Goal: Task Accomplishment & Management: Use online tool/utility

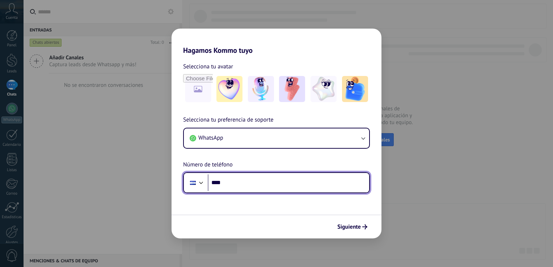
click at [228, 176] on input "****" at bounding box center [288, 182] width 161 height 17
type input "**********"
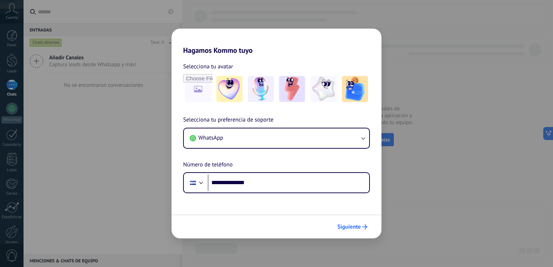
click at [346, 229] on span "Siguiente" at bounding box center [349, 226] width 24 height 5
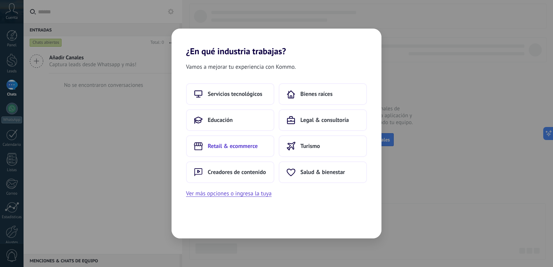
click at [226, 149] on span "Retail & ecommerce" at bounding box center [233, 145] width 50 height 7
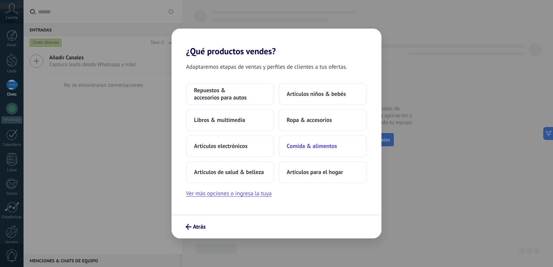
click at [306, 150] on span "Comida & alimentos" at bounding box center [311, 145] width 50 height 7
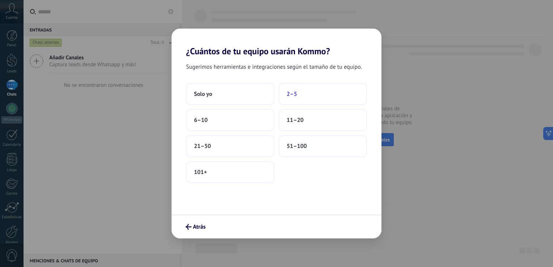
click at [291, 93] on span "2–5" at bounding box center [291, 93] width 10 height 7
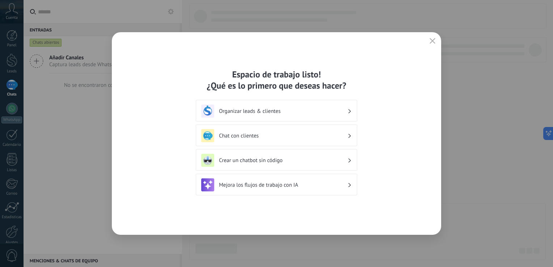
click at [334, 109] on h3 "Organizar leads & clientes" at bounding box center [283, 111] width 128 height 7
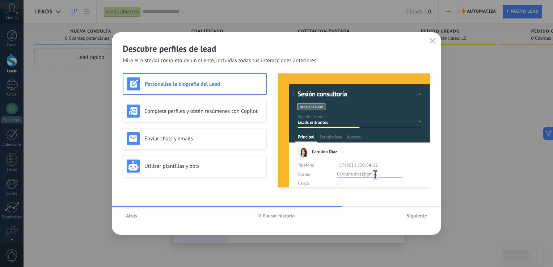
click at [418, 217] on span "Siguiente" at bounding box center [416, 215] width 21 height 5
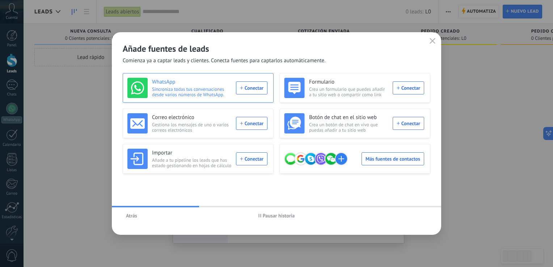
click at [251, 88] on div "WhatsApp Sincroniza todas tus conversaciones desde varios números de WhatsApp. …" at bounding box center [197, 88] width 140 height 20
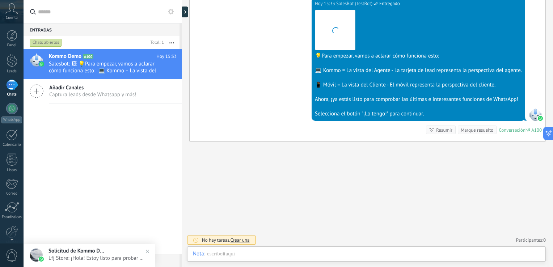
scroll to position [10, 0]
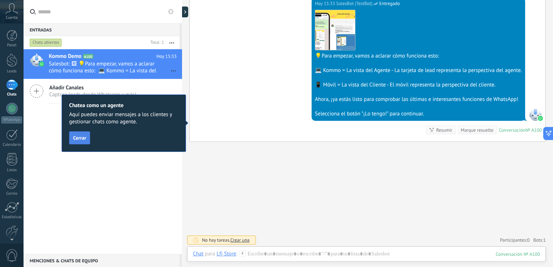
click at [78, 139] on span "Cerrar" at bounding box center [79, 137] width 13 height 5
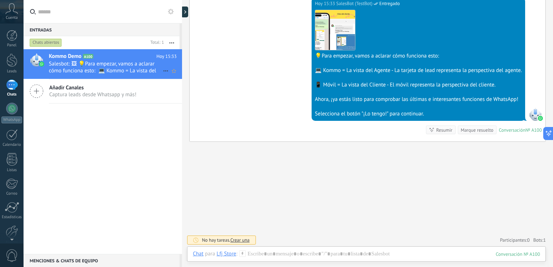
click at [143, 70] on span "Salesbot: 🖼 💡Para empezar, vamos a aclarar cómo funciona esto: 💻 Kommo = La vis…" at bounding box center [106, 67] width 114 height 14
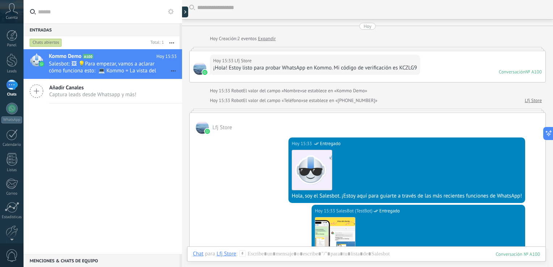
scroll to position [1, 0]
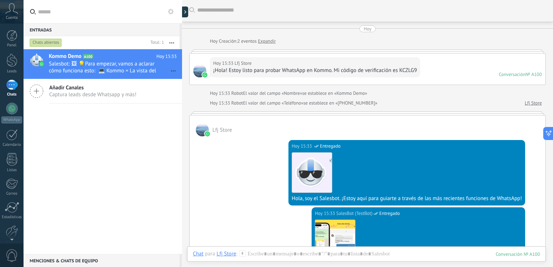
drag, startPoint x: 353, startPoint y: 95, endPoint x: 240, endPoint y: 135, distance: 120.2
click at [240, 135] on div "Lfj Store Hoy 15:33 SalesBot (TestBot) Entregado Descargar Hola, soy el Salesbo…" at bounding box center [367, 233] width 356 height 237
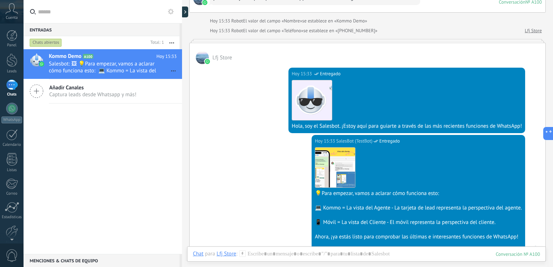
scroll to position [211, 0]
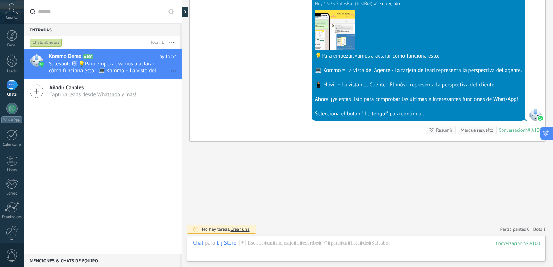
click at [544, 132] on icon at bounding box center [543, 132] width 2 height 2
type textarea "**********"
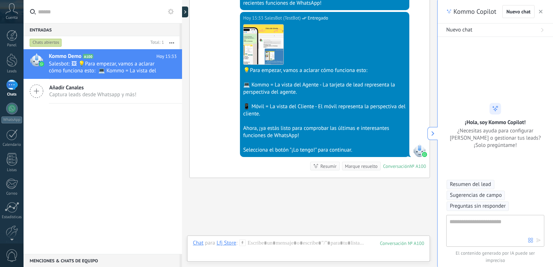
scroll to position [10, 0]
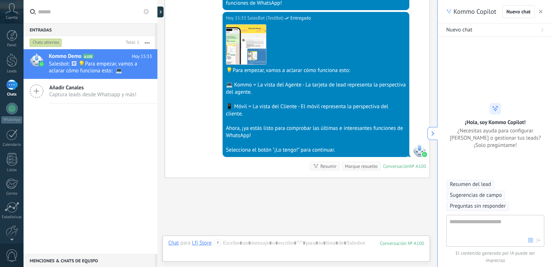
click at [538, 13] on button "button" at bounding box center [540, 11] width 7 height 9
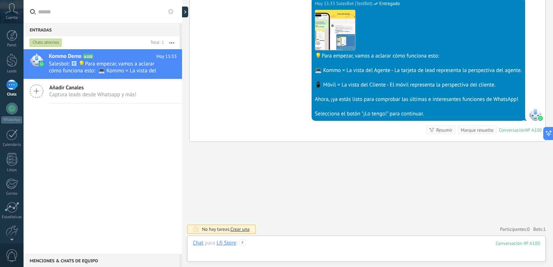
click at [249, 250] on div at bounding box center [366, 250] width 347 height 22
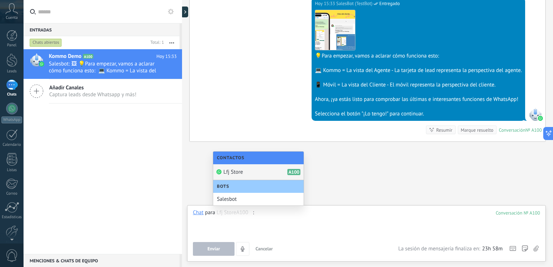
click at [244, 174] on div "Lfj Store A100" at bounding box center [258, 172] width 90 height 16
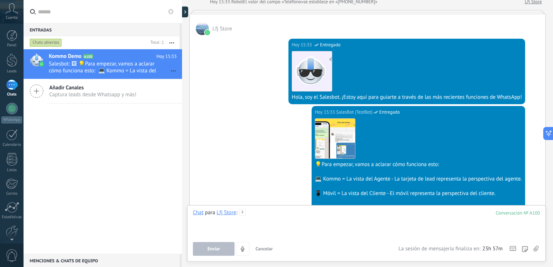
scroll to position [139, 0]
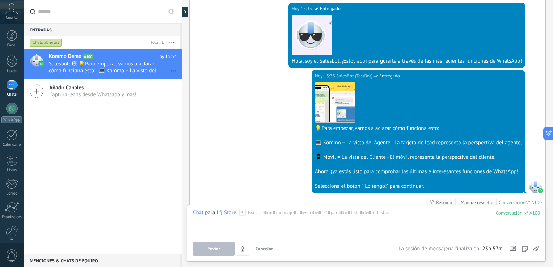
click at [475, 202] on div "Marque resuelto" at bounding box center [476, 202] width 33 height 7
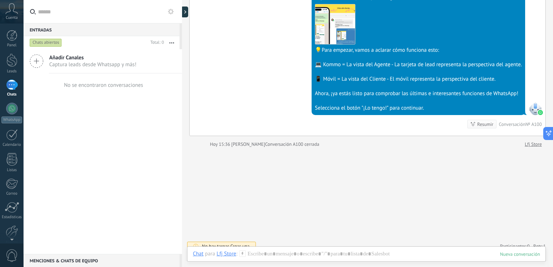
scroll to position [223, 0]
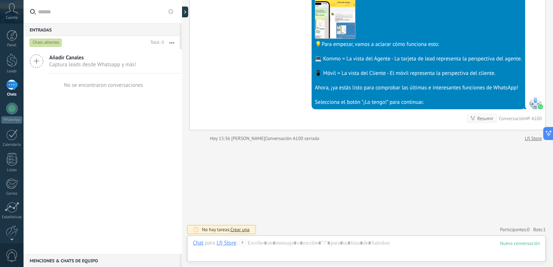
drag, startPoint x: 42, startPoint y: 60, endPoint x: 36, endPoint y: 61, distance: 6.0
click at [41, 61] on icon at bounding box center [37, 61] width 14 height 14
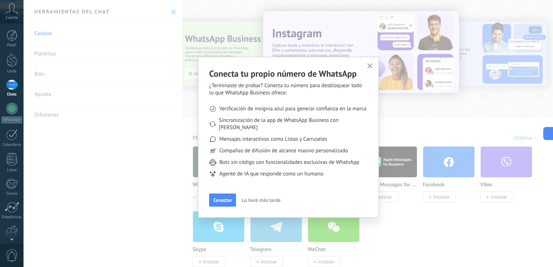
click at [366, 66] on button "button" at bounding box center [369, 66] width 9 height 10
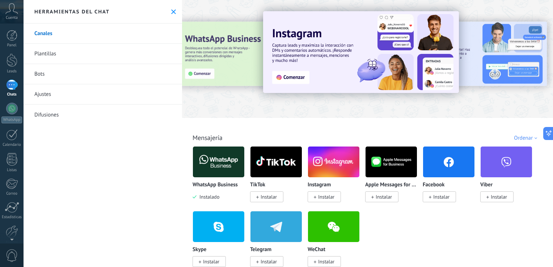
scroll to position [223, 0]
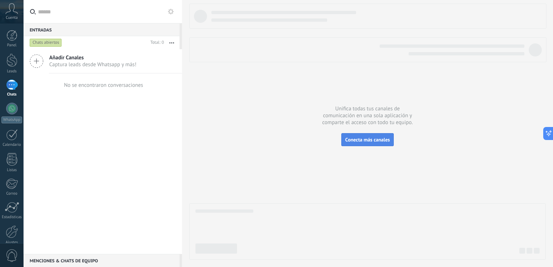
click at [357, 142] on span "Conecta más canales" at bounding box center [367, 139] width 44 height 7
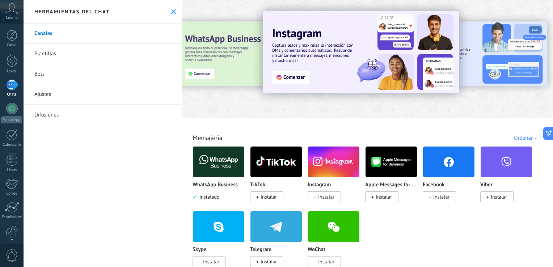
click at [218, 158] on img at bounding box center [218, 161] width 51 height 35
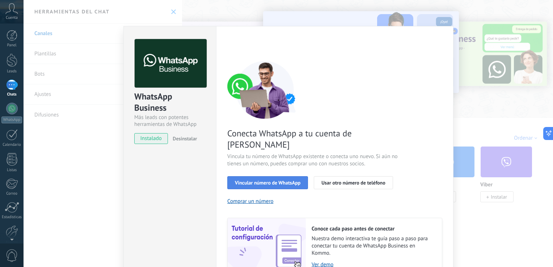
click at [268, 180] on span "Vincular número de WhatsApp" at bounding box center [267, 182] width 65 height 5
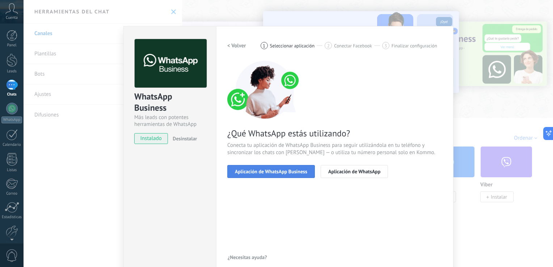
click at [265, 174] on span "Aplicación de WhatsApp Business" at bounding box center [271, 171] width 72 height 5
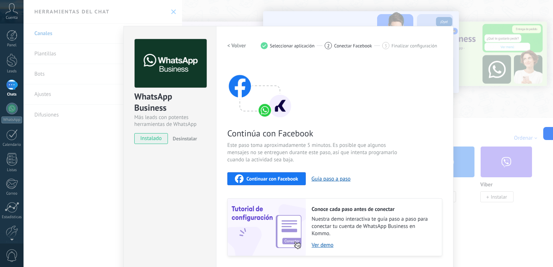
click at [278, 183] on button "Continuar con Facebook" at bounding box center [266, 178] width 78 height 13
